Goal: Task Accomplishment & Management: Complete application form

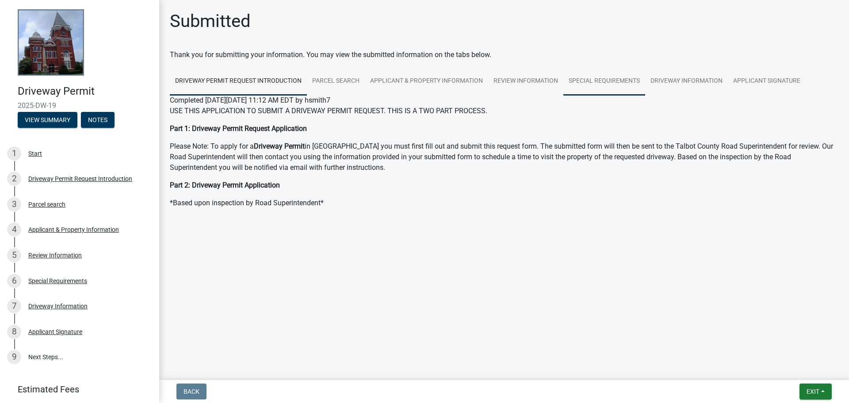
click at [607, 78] on link "Special Requirements" at bounding box center [604, 81] width 82 height 28
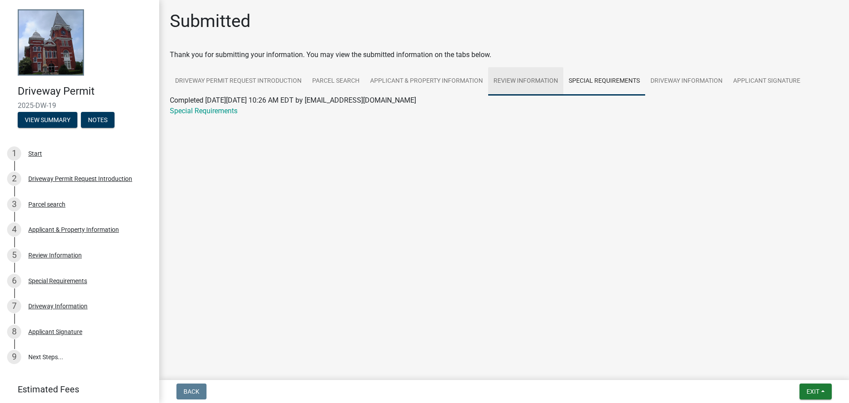
click at [521, 77] on link "Review Information" at bounding box center [525, 81] width 75 height 28
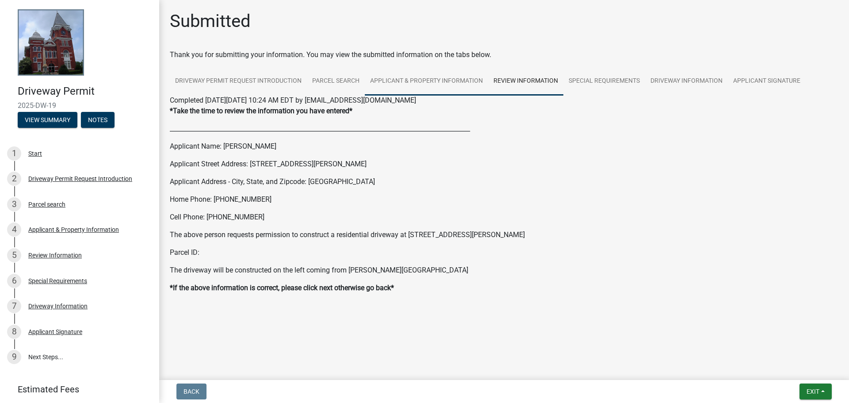
click at [454, 77] on link "Applicant & Property Information" at bounding box center [426, 81] width 123 height 28
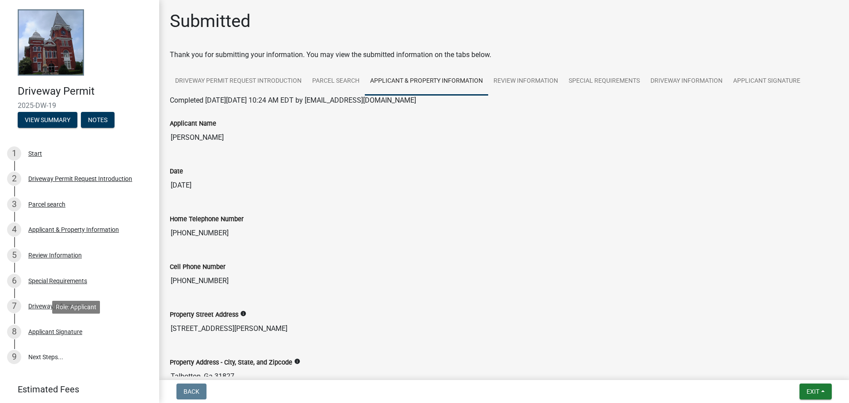
scroll to position [49, 0]
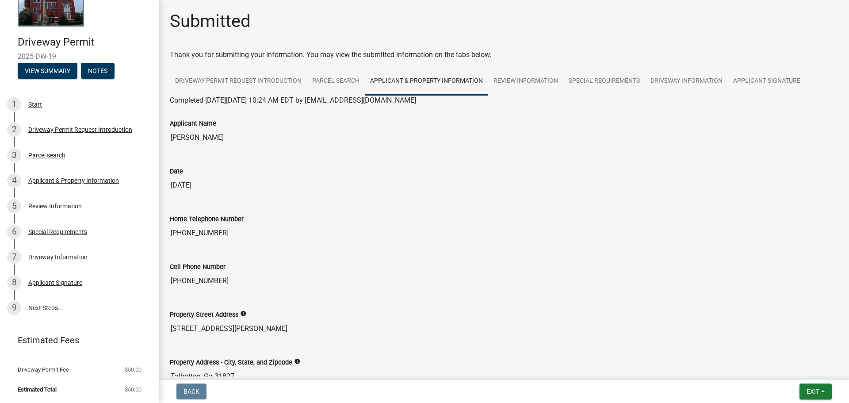
click at [54, 309] on link "9 Next Steps..." at bounding box center [79, 308] width 159 height 26
click at [52, 282] on div "Applicant Signature" at bounding box center [55, 283] width 54 height 6
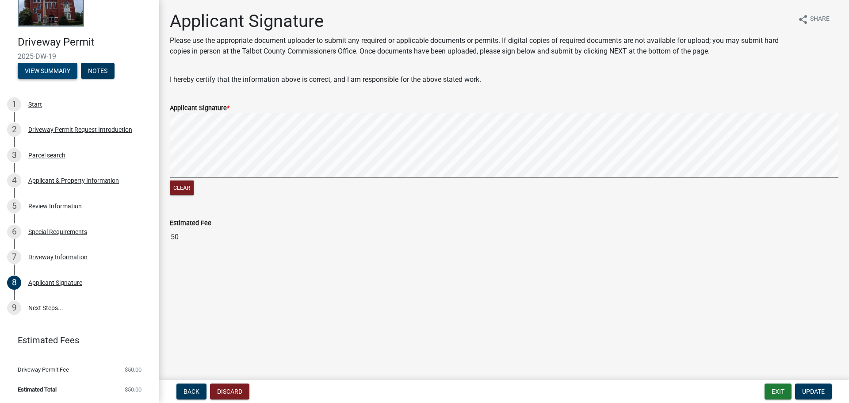
click at [42, 73] on button "View Summary" at bounding box center [48, 71] width 60 height 16
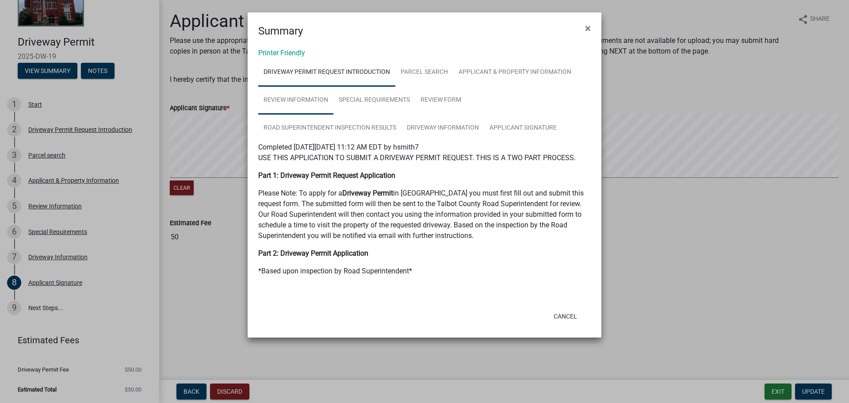
click at [290, 98] on link "Review Information" at bounding box center [295, 100] width 75 height 28
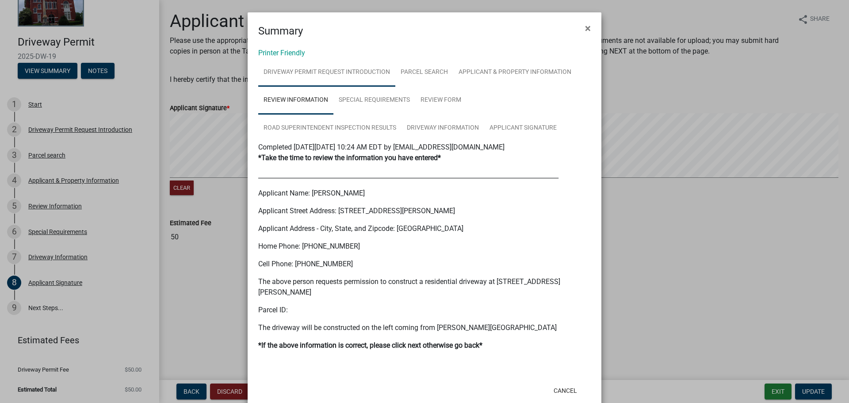
click at [294, 67] on link "Driveway Permit Request Introduction" at bounding box center [326, 72] width 137 height 28
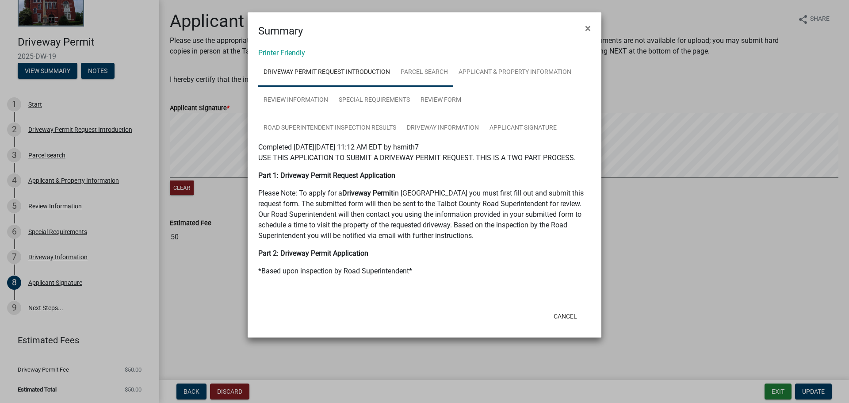
drag, startPoint x: 427, startPoint y: 69, endPoint x: 437, endPoint y: 69, distance: 10.2
click at [427, 68] on link "Parcel search" at bounding box center [424, 72] width 58 height 28
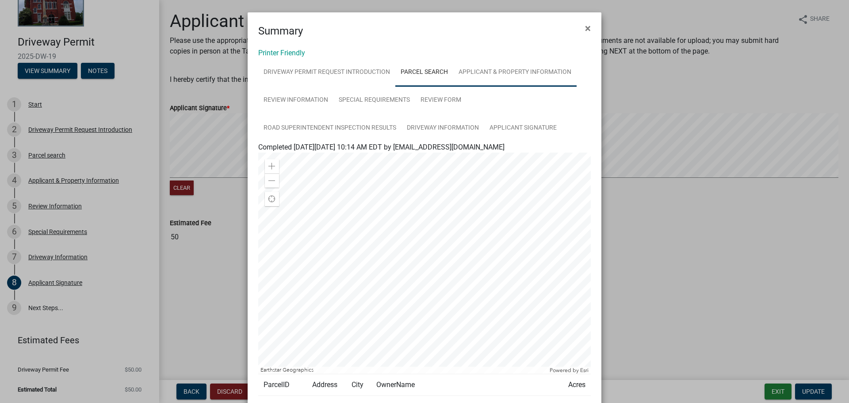
click at [505, 73] on link "Applicant & Property Information" at bounding box center [514, 72] width 123 height 28
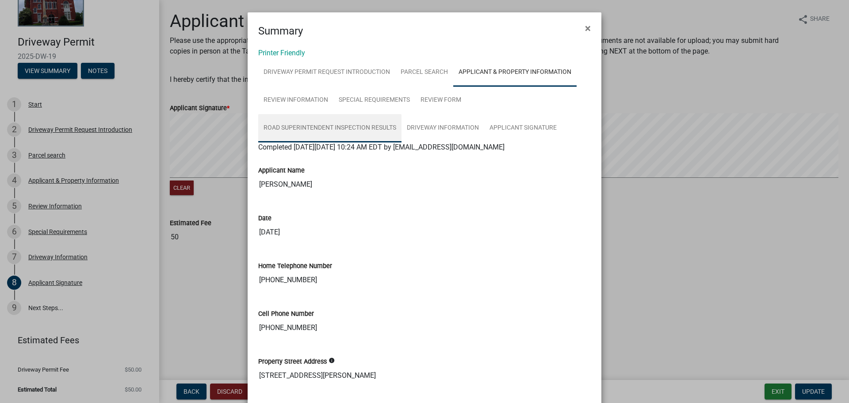
click at [279, 128] on link "Road Superintendent Inspection Results" at bounding box center [329, 128] width 143 height 28
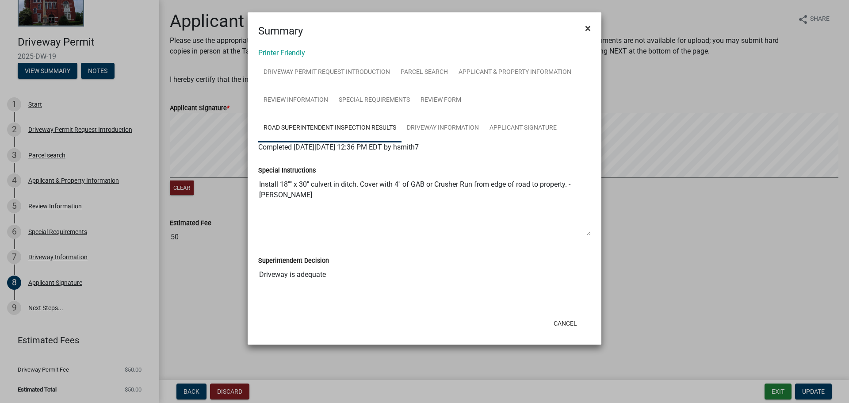
click at [588, 25] on span "×" at bounding box center [588, 28] width 6 height 12
